Goal: Transaction & Acquisition: Purchase product/service

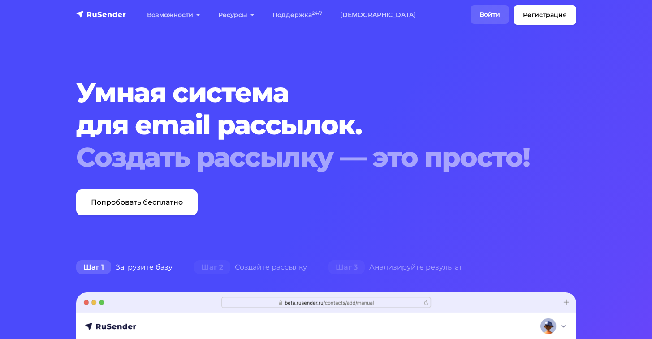
drag, startPoint x: 496, startPoint y: 19, endPoint x: 486, endPoint y: 13, distance: 12.3
click at [496, 19] on link "Войти" at bounding box center [489, 14] width 39 height 18
click at [486, 18] on link "Войти" at bounding box center [489, 14] width 39 height 18
click at [490, 16] on link "Войти" at bounding box center [489, 14] width 39 height 18
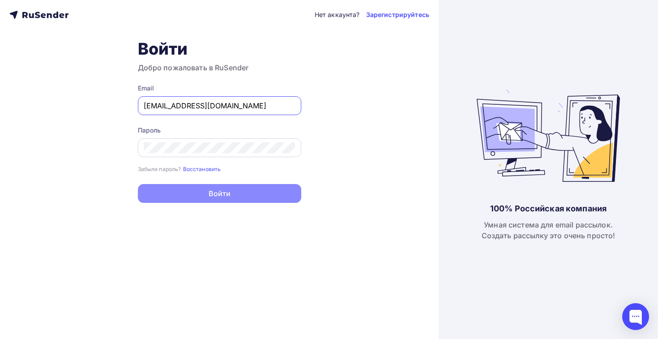
type input "[EMAIL_ADDRESS][DOMAIN_NAME]"
click at [193, 154] on div at bounding box center [219, 147] width 163 height 19
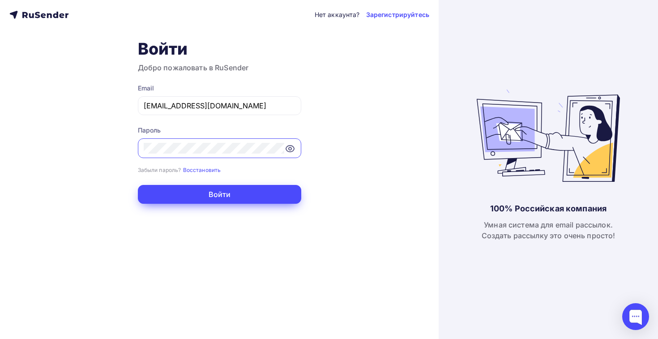
click at [203, 197] on button "Войти" at bounding box center [219, 194] width 163 height 19
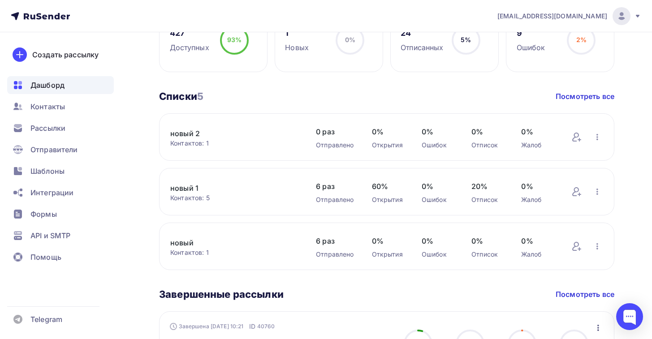
scroll to position [517, 0]
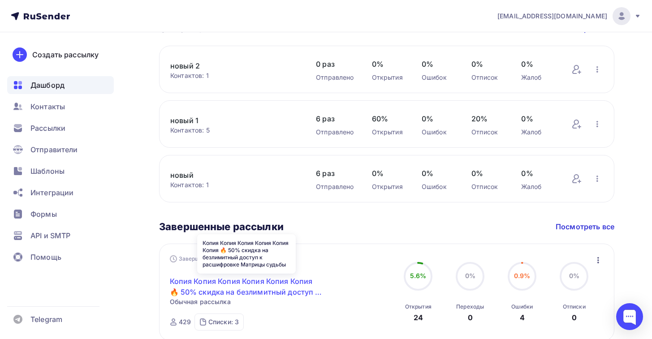
click at [241, 289] on link "Копия Копия Копия Копия Копия Копия 🔥 50% скидка на безлимитный доступ к расшиф…" at bounding box center [247, 286] width 154 height 21
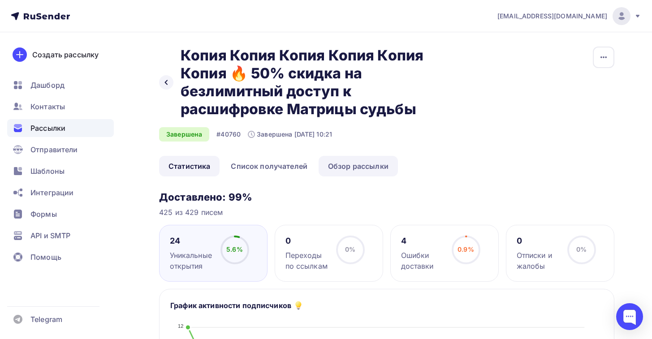
click at [334, 165] on link "Обзор рассылки" at bounding box center [357, 166] width 79 height 21
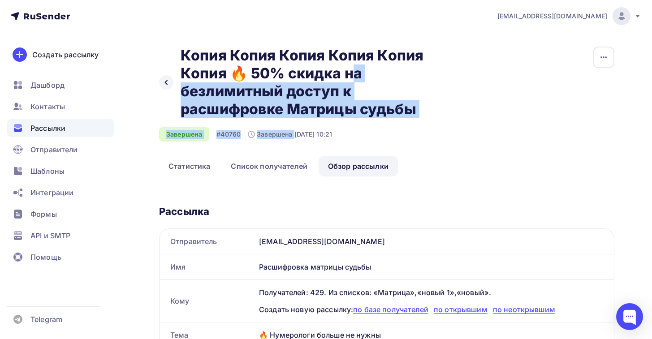
drag, startPoint x: 235, startPoint y: 74, endPoint x: 413, endPoint y: 124, distance: 185.5
click at [413, 124] on div "Назад Копия Копия Копия Копия Копия Копия 🔥 50% скидка на безлимитный доступ к …" at bounding box center [308, 94] width 298 height 95
copy div "🔥 50% скидка на безлимитный доступ к расшифровке Матрицы судьбы Копия Копия Коп…"
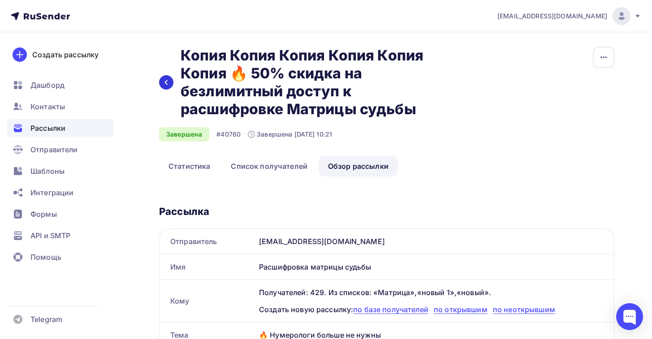
click at [170, 84] on div at bounding box center [166, 82] width 14 height 14
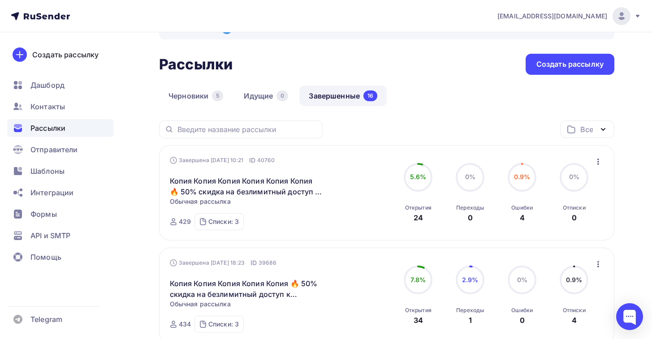
scroll to position [41, 0]
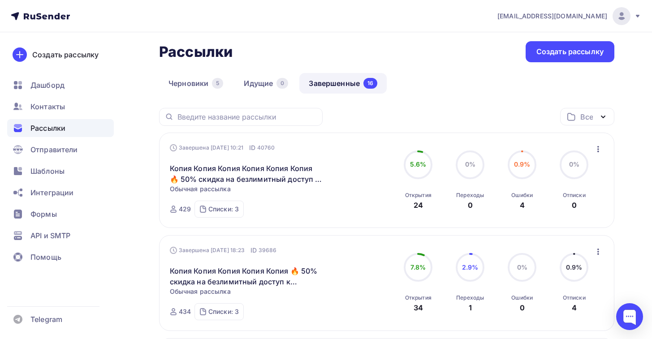
click at [599, 147] on icon "button" at bounding box center [597, 149] width 11 height 11
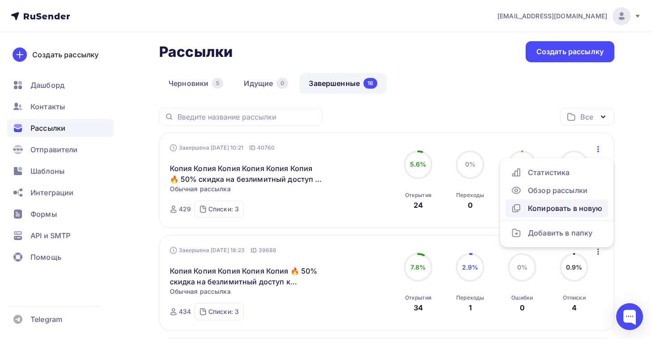
click at [556, 211] on div "Копировать в новую" at bounding box center [556, 208] width 92 height 11
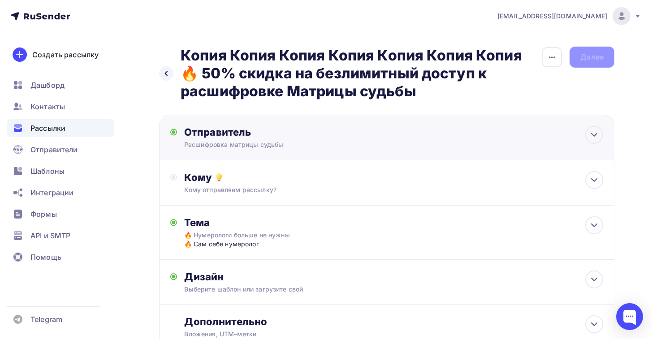
scroll to position [16, 0]
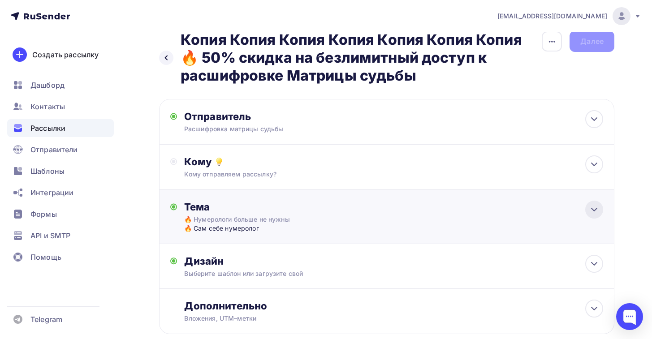
click at [592, 216] on div at bounding box center [594, 210] width 18 height 18
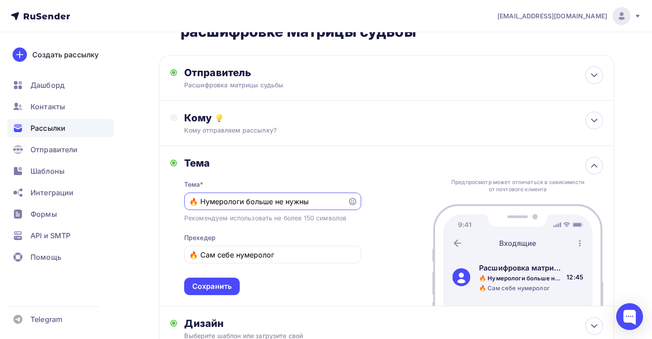
scroll to position [78, 0]
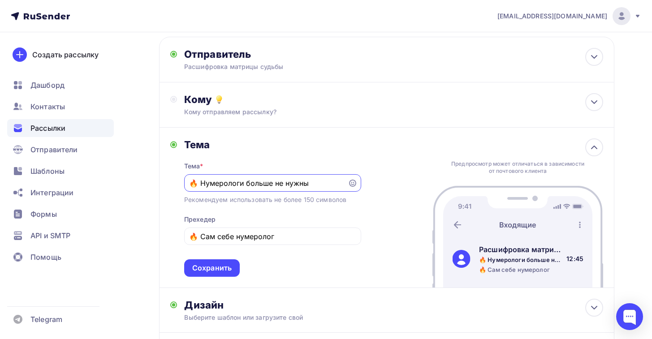
drag, startPoint x: 326, startPoint y: 189, endPoint x: 182, endPoint y: 185, distance: 144.2
click at [182, 185] on div "Тема Тема * 🔥 Нумерологи больше не нужны Рекомендуем использовать не более 150 …" at bounding box center [265, 207] width 191 height 138
paste input "орит! 50% скидка на безлимитный доступ к Матрице судьбы. Успей до конца дня!"
type input "🔥 Горит! 50% скидка на безлимитный доступ к Матрице судьбы. Успей до конца дня!"
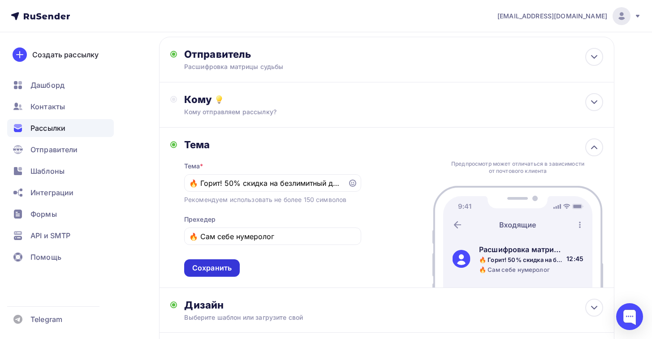
click at [213, 271] on div "Сохранить" at bounding box center [211, 268] width 39 height 10
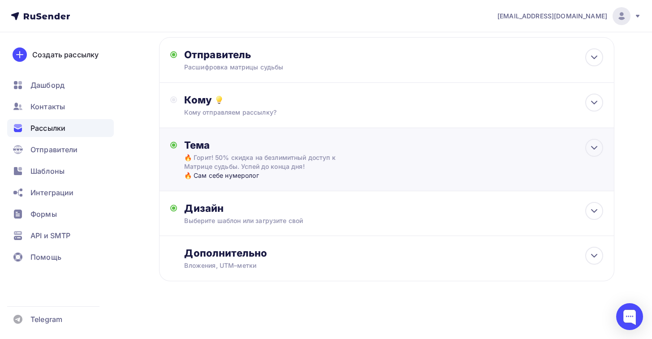
scroll to position [0, 0]
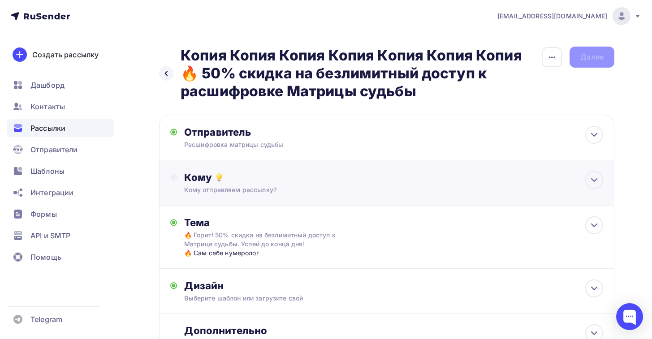
click at [197, 182] on div "Кому" at bounding box center [393, 177] width 419 height 13
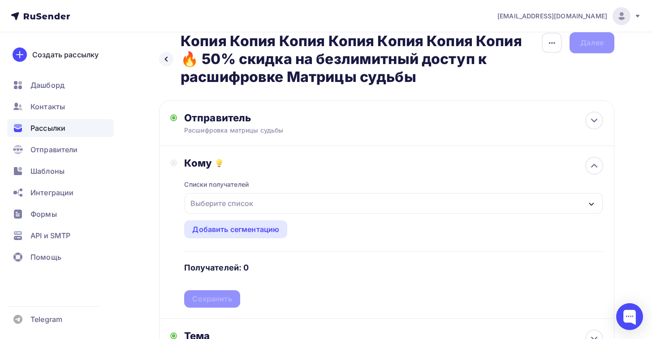
click at [209, 205] on div "Выберите список" at bounding box center [222, 203] width 70 height 16
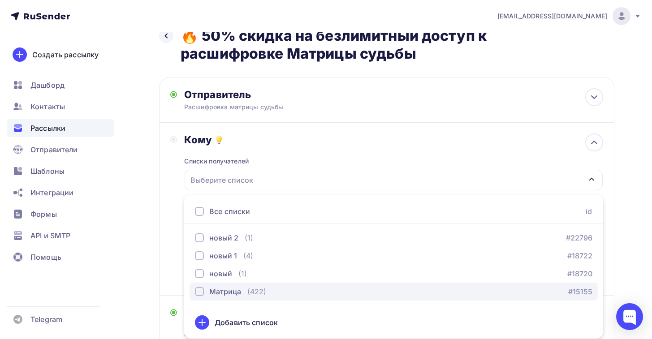
click at [201, 289] on div "button" at bounding box center [199, 291] width 9 height 9
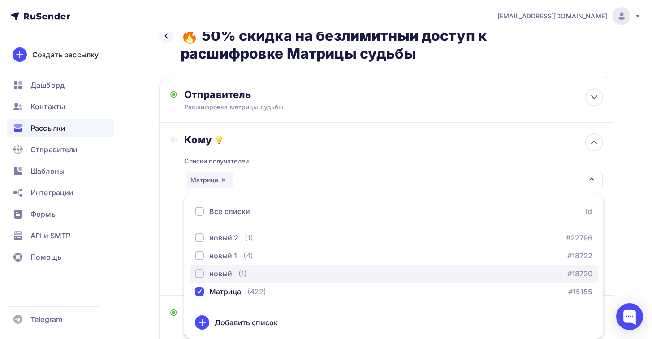
click at [199, 277] on div "button" at bounding box center [199, 273] width 9 height 9
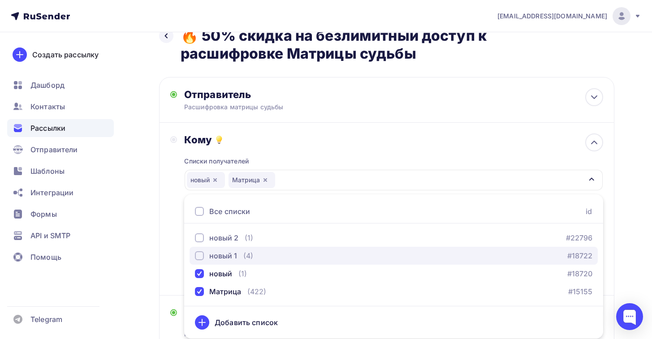
click at [198, 259] on div "button" at bounding box center [199, 255] width 9 height 9
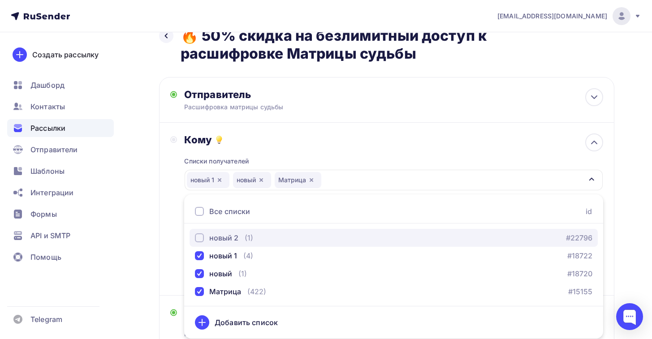
click at [201, 242] on div "button" at bounding box center [199, 237] width 9 height 9
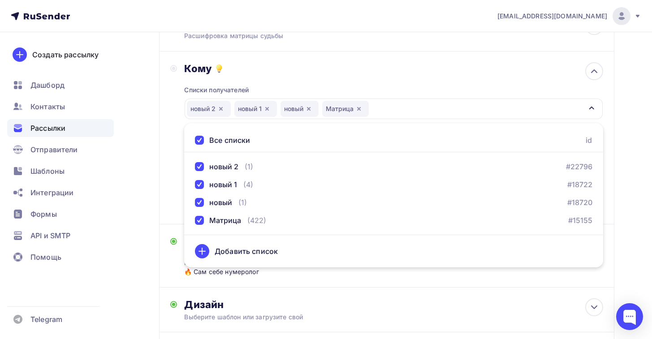
scroll to position [207, 0]
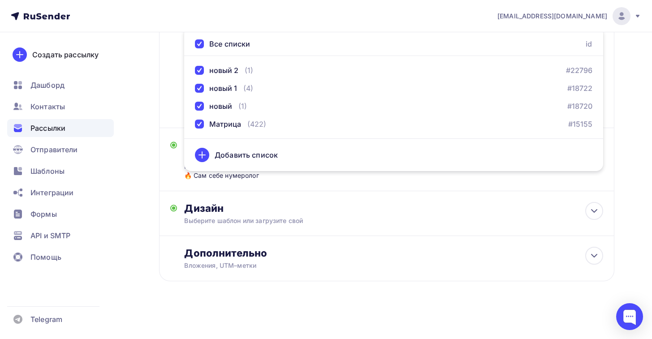
click at [644, 177] on div "Назад Копия Копия Копия Копия Копия Копия Копия 🔥 50% скидка на безлимитный дос…" at bounding box center [326, 83] width 652 height 512
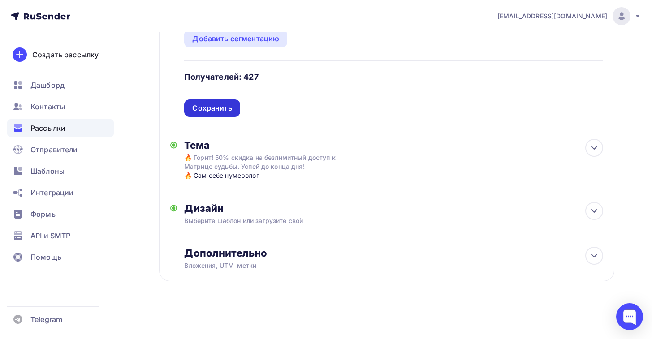
click at [222, 109] on div "Сохранить" at bounding box center [211, 108] width 39 height 10
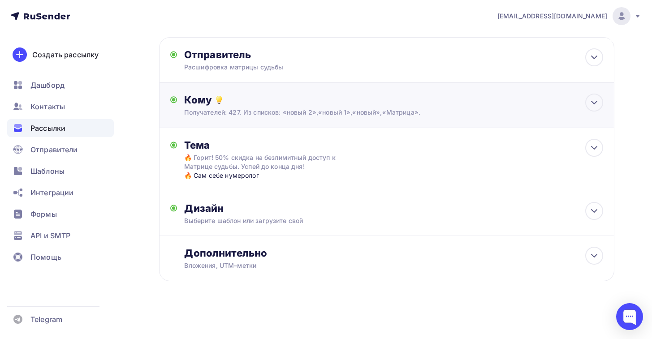
scroll to position [0, 0]
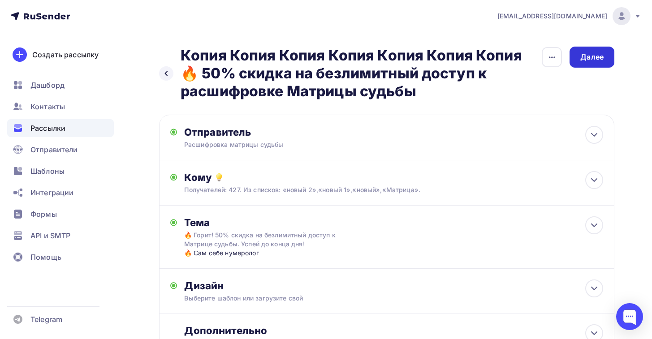
click at [594, 62] on div "Далее" at bounding box center [591, 57] width 45 height 21
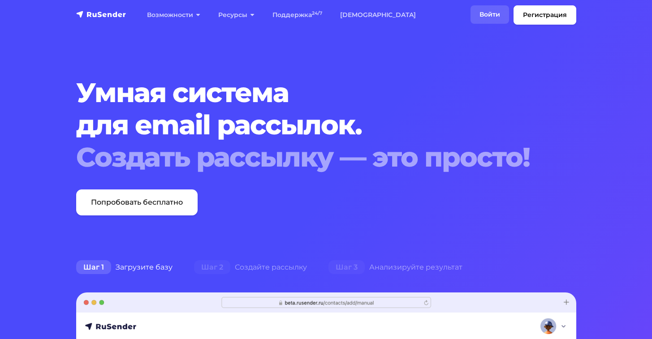
click at [492, 14] on link "Войти" at bounding box center [489, 14] width 39 height 18
click at [488, 14] on link "Войти" at bounding box center [489, 14] width 39 height 18
click at [478, 14] on link "Войти" at bounding box center [489, 14] width 39 height 18
click at [489, 15] on link "Войти" at bounding box center [489, 14] width 39 height 18
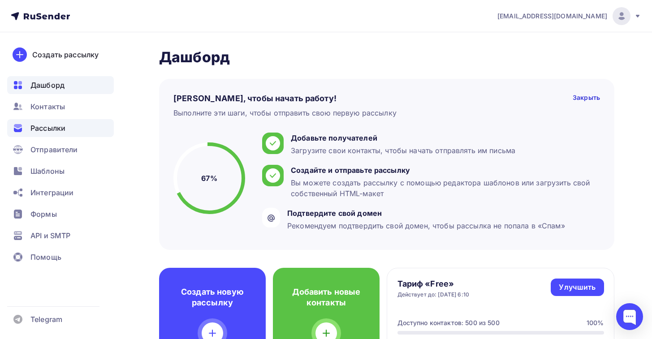
click at [44, 129] on span "Рассылки" at bounding box center [47, 128] width 35 height 11
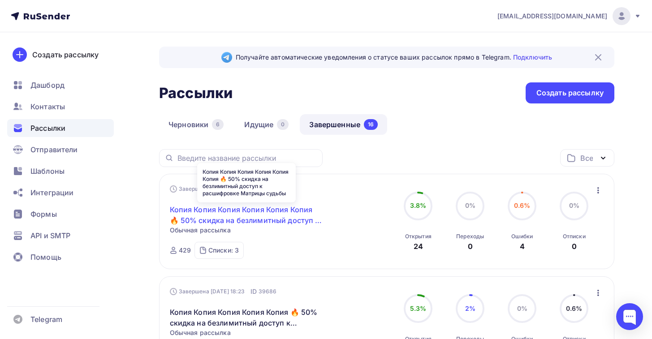
click at [225, 214] on link "Копия Копия Копия Копия Копия Копия 🔥 50% скидка на безлимитный доступ к расшиф…" at bounding box center [247, 214] width 154 height 21
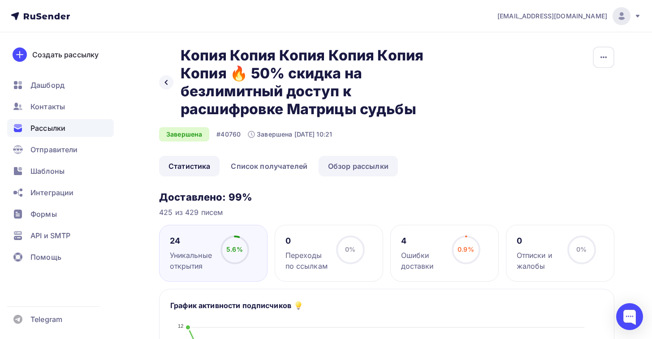
click at [356, 165] on link "Обзор рассылки" at bounding box center [357, 166] width 79 height 21
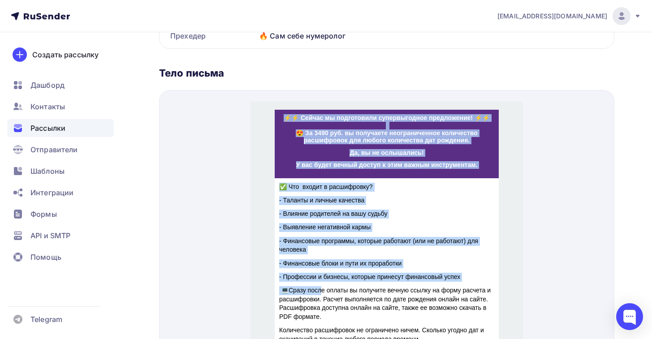
scroll to position [366, 0]
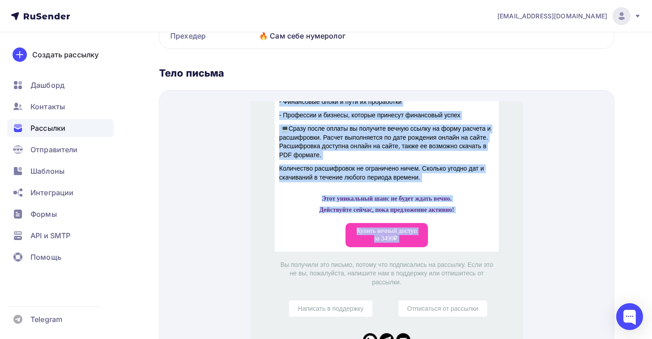
drag, startPoint x: 279, startPoint y: 205, endPoint x: 390, endPoint y: 243, distance: 117.4
click at [390, 243] on td "Код денег в Матрице Судьбы 🔥 50% скидка на безлимитный доступ к расшифровке Мат…" at bounding box center [386, 39] width 272 height 629
copy td "Вы часто делаете расчеты Матрицы судьбы для себя или своих близких? Если вы сер…"
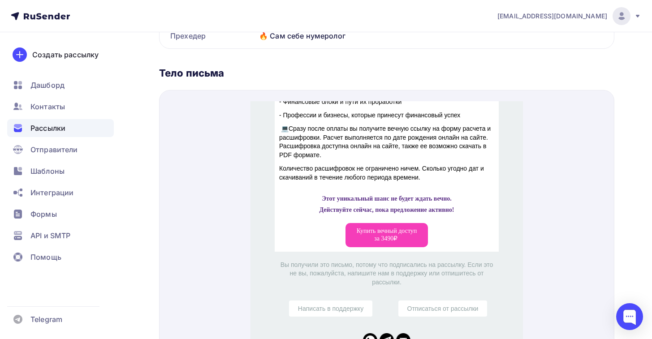
click at [510, 255] on div "Вы получили это письмо, потому что подписались на рассылку. Если это не вы, пож…" at bounding box center [386, 261] width 272 height 40
click at [378, 230] on span "Купить вечный доступ за 3490 ₽" at bounding box center [386, 224] width 60 height 14
